Goal: Transaction & Acquisition: Purchase product/service

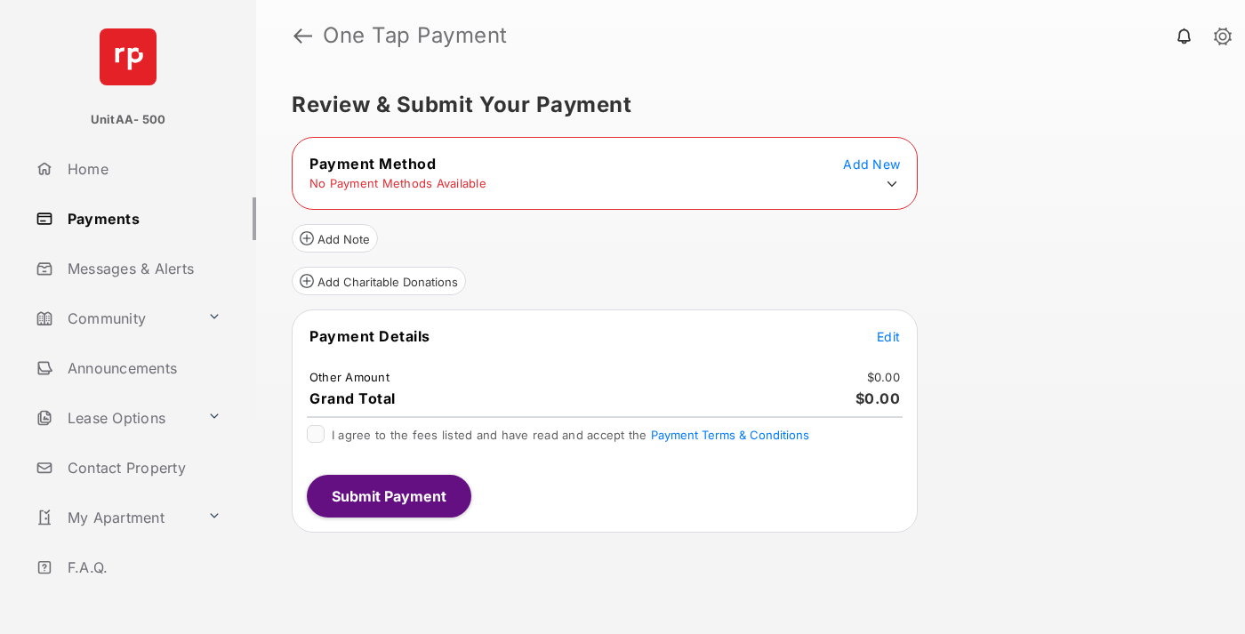
click at [892, 184] on icon at bounding box center [892, 184] width 16 height 16
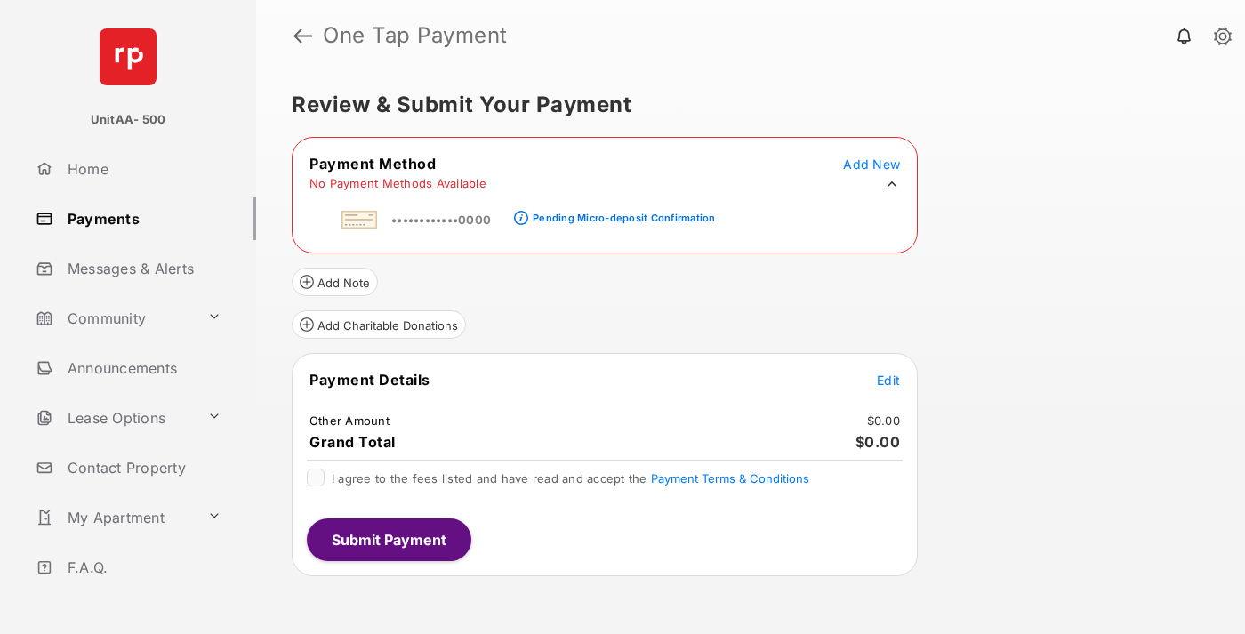
click at [621, 212] on div "Pending Micro-deposit Confirmation" at bounding box center [624, 218] width 182 height 12
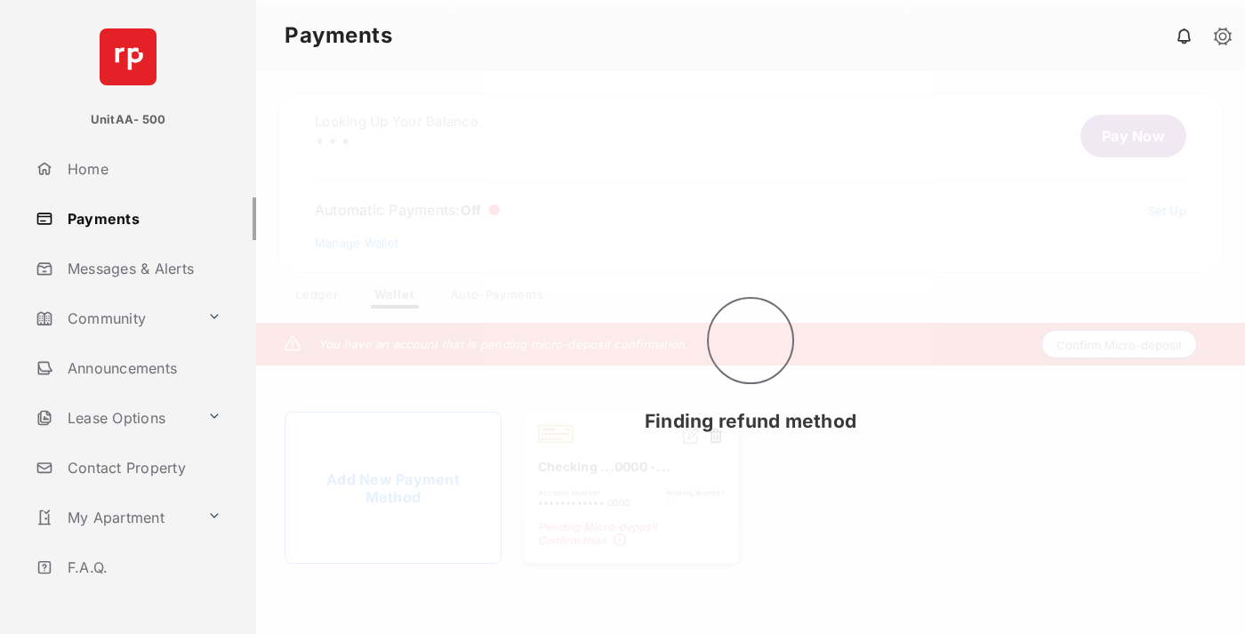
click at [1119, 347] on button "Confirm Micro-deposit" at bounding box center [1119, 344] width 156 height 28
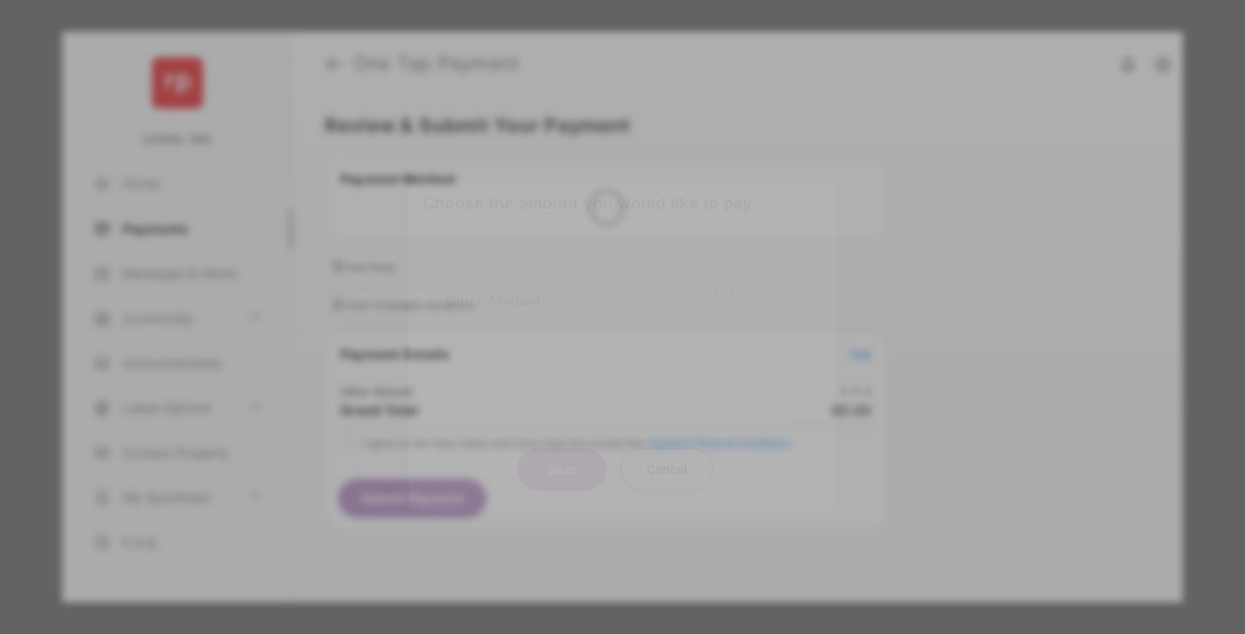
click at [589, 287] on div "Other Amount" at bounding box center [589, 299] width 288 height 30
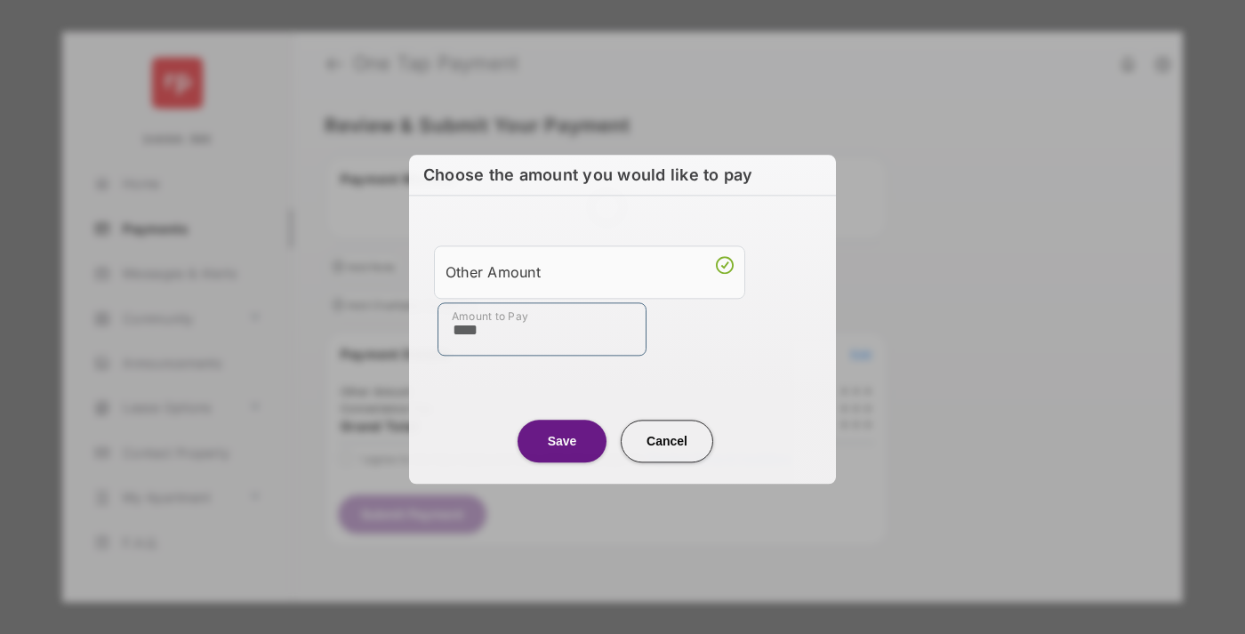
type input "****"
click at [562, 440] on button "Save" at bounding box center [561, 441] width 89 height 43
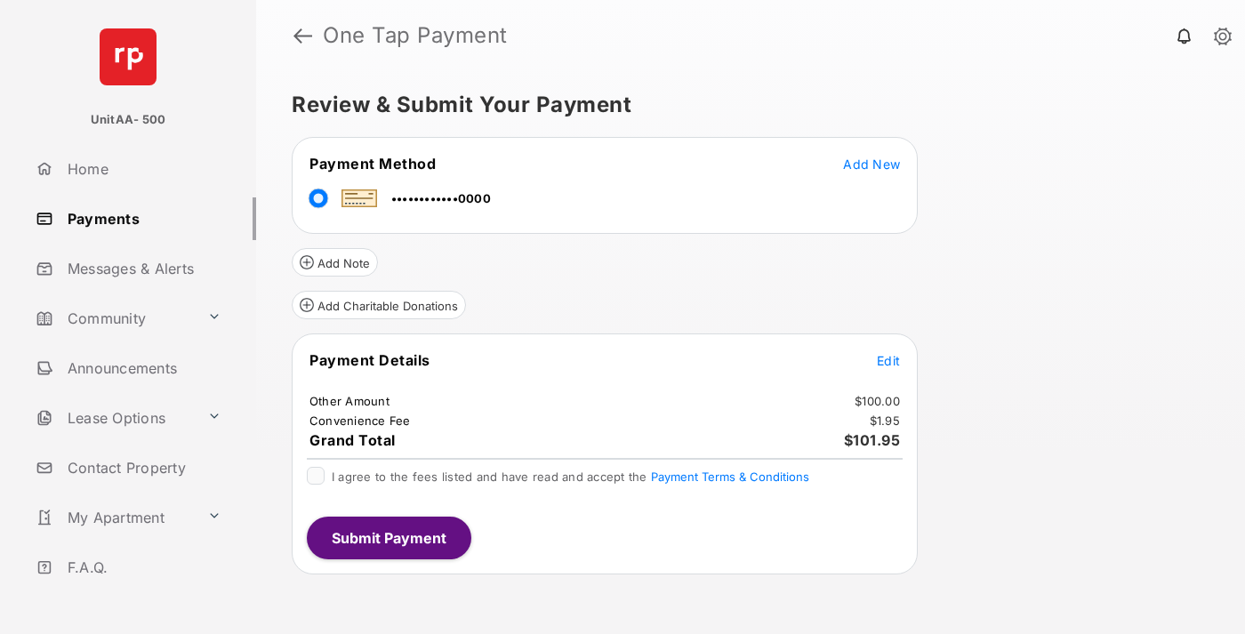
click at [888, 360] on span "Edit" at bounding box center [888, 360] width 23 height 15
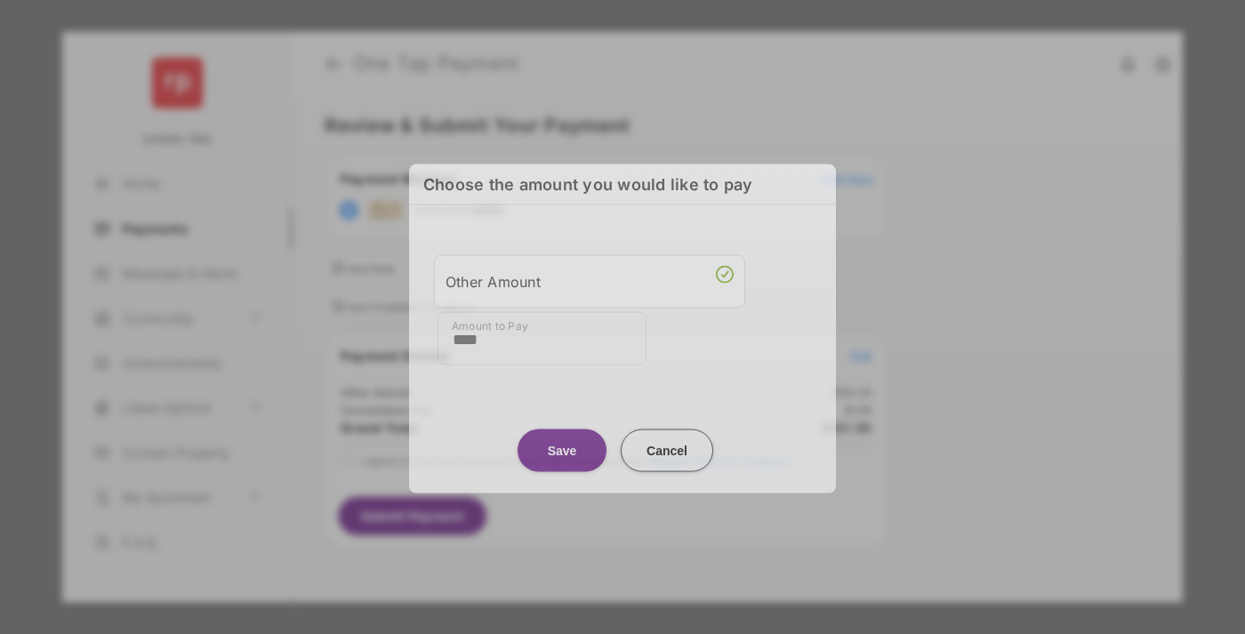
click at [562, 439] on button "Save" at bounding box center [561, 449] width 89 height 43
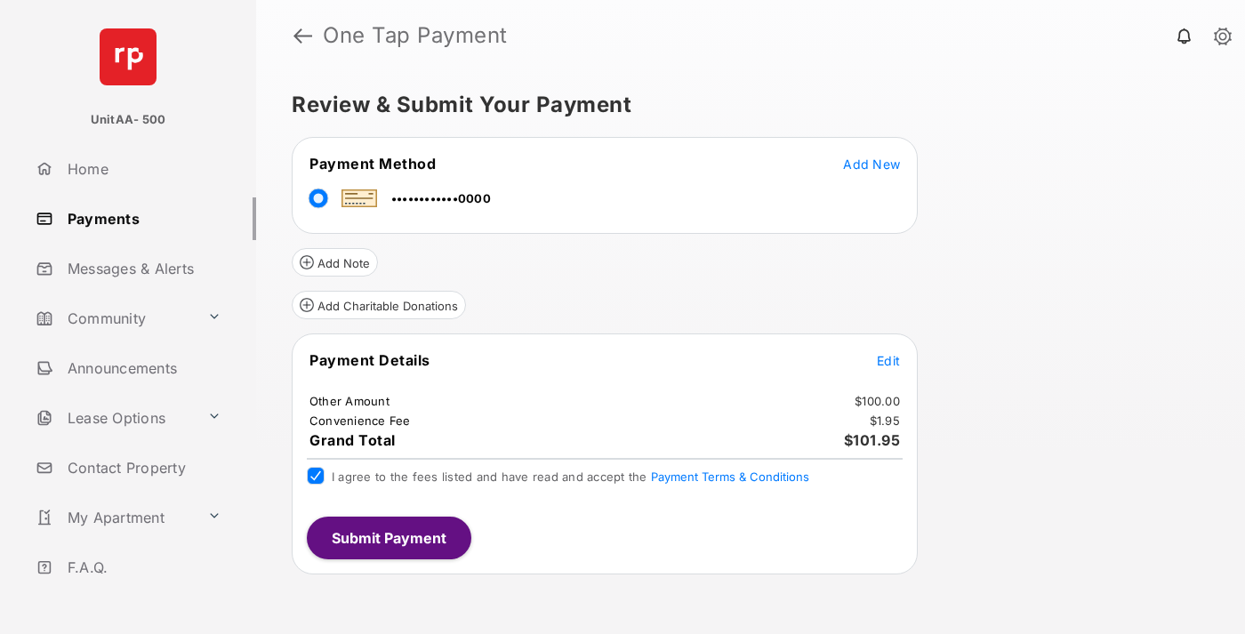
click at [388, 537] on button "Submit Payment" at bounding box center [389, 538] width 164 height 43
